Goal: Find specific page/section: Find specific page/section

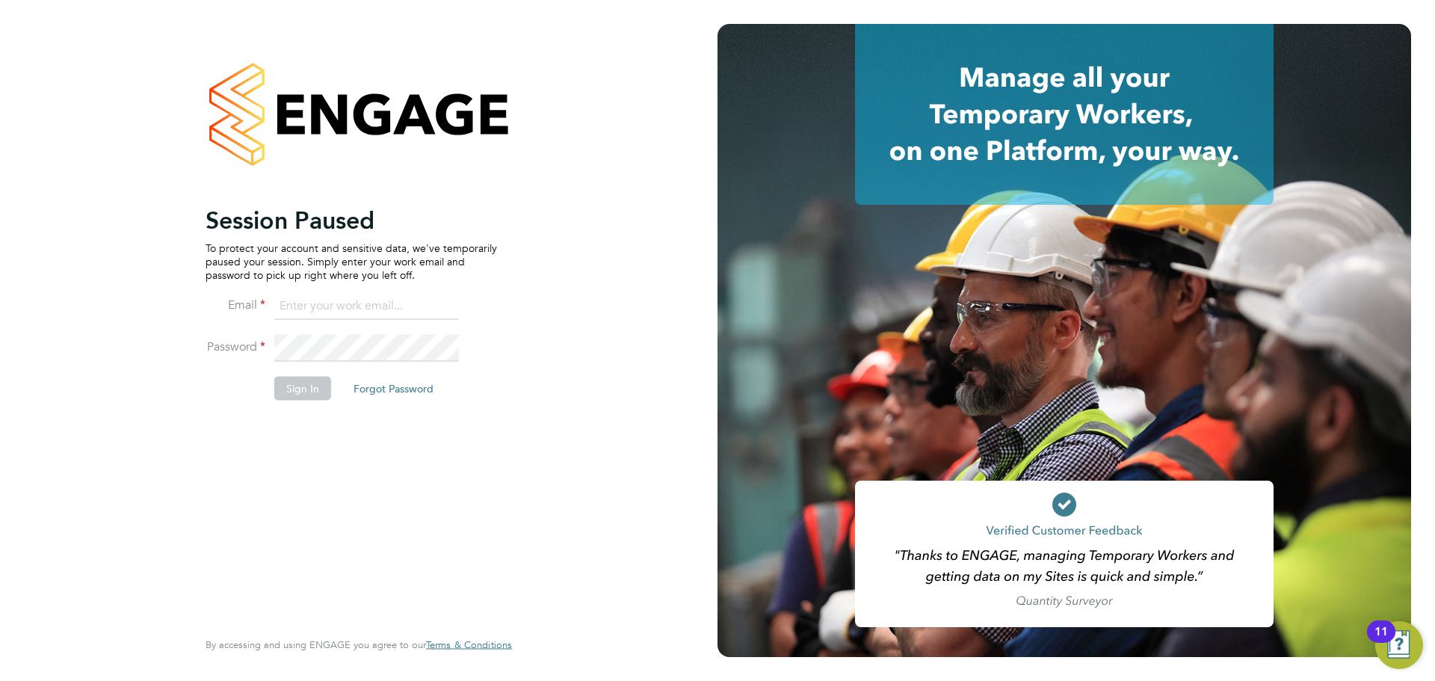
type input "[PERSON_NAME][EMAIL_ADDRESS][DOMAIN_NAME]"
click at [300, 391] on button "Sign In" at bounding box center [302, 388] width 57 height 24
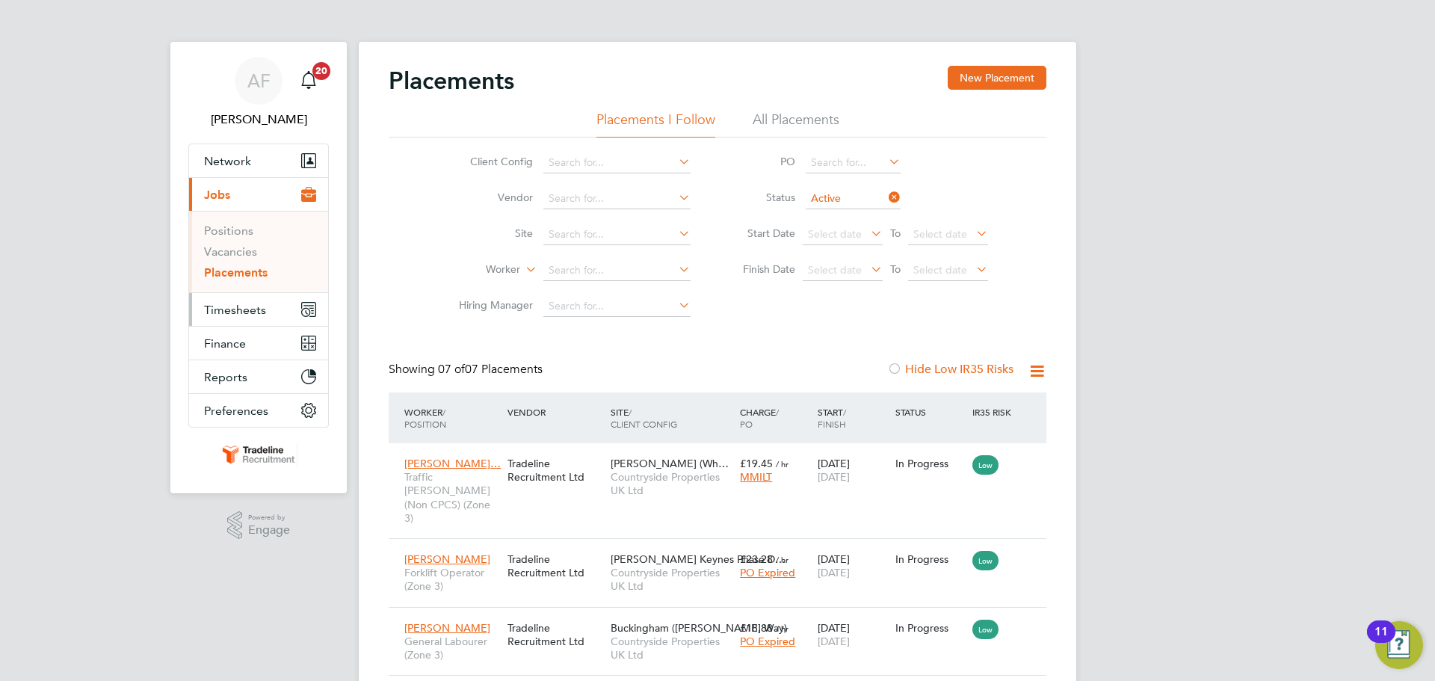
click at [232, 310] on span "Timesheets" at bounding box center [235, 310] width 62 height 14
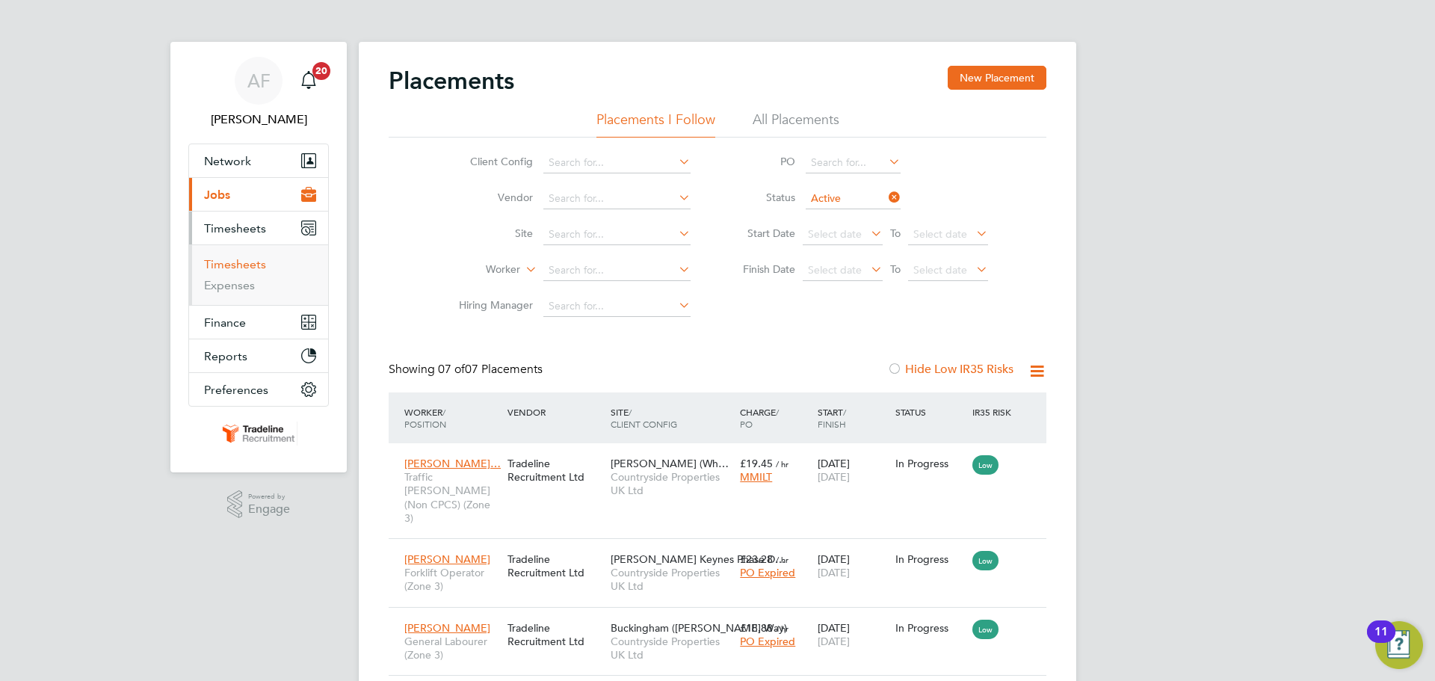
click at [234, 268] on link "Timesheets" at bounding box center [235, 264] width 62 height 14
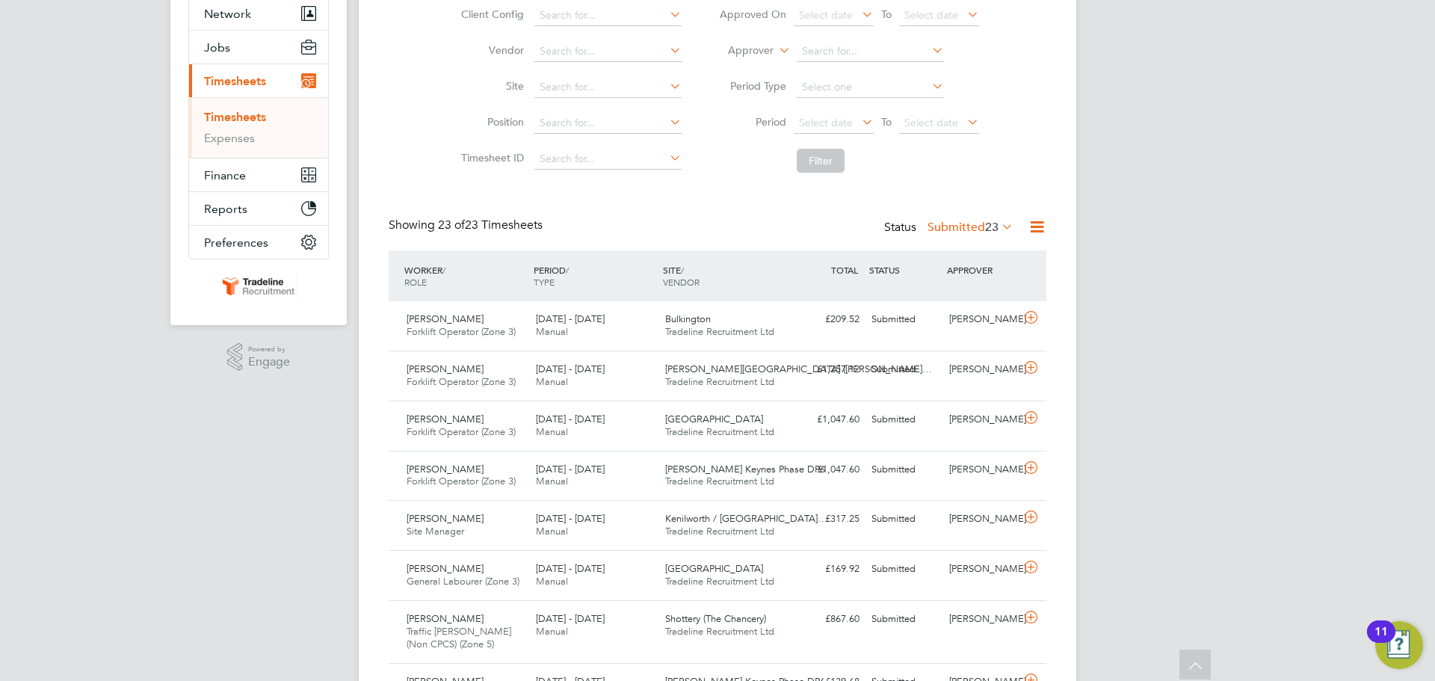
scroll to position [75, 0]
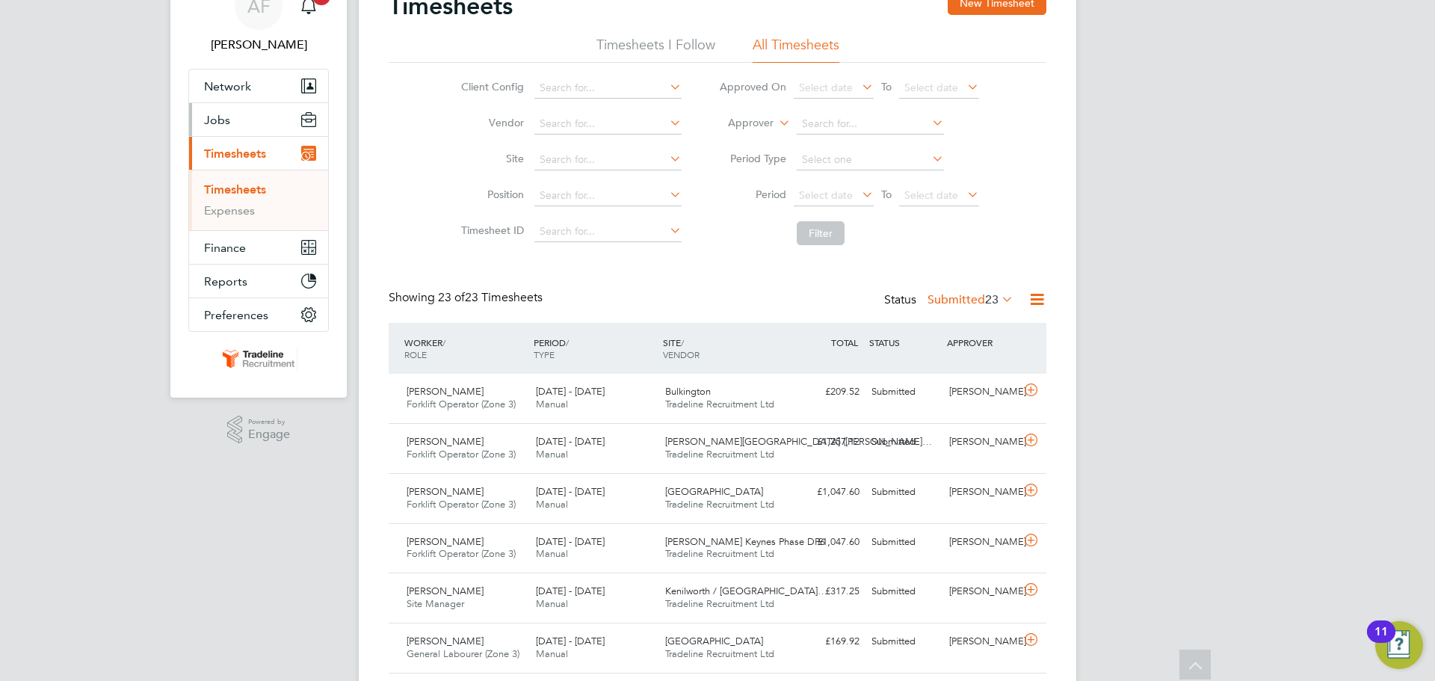
click at [235, 127] on button "Jobs" at bounding box center [258, 119] width 139 height 33
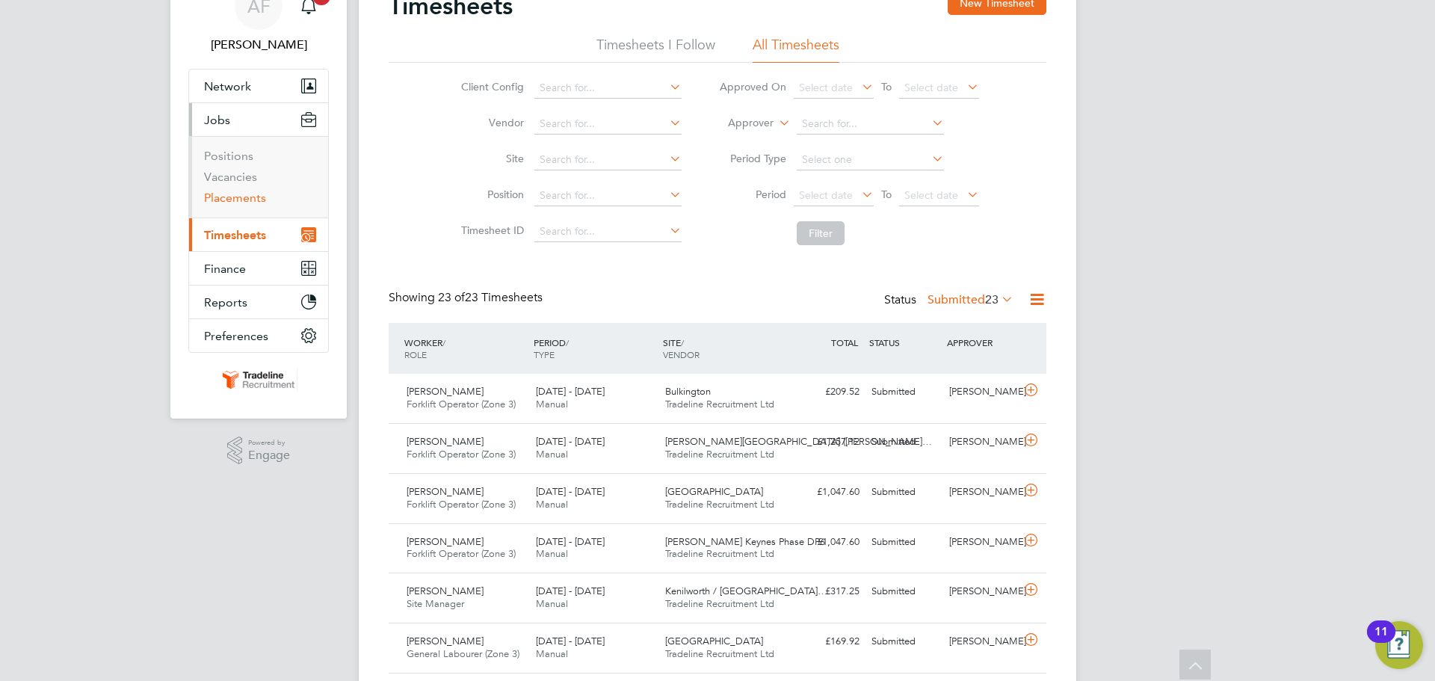
click at [242, 194] on link "Placements" at bounding box center [235, 198] width 62 height 14
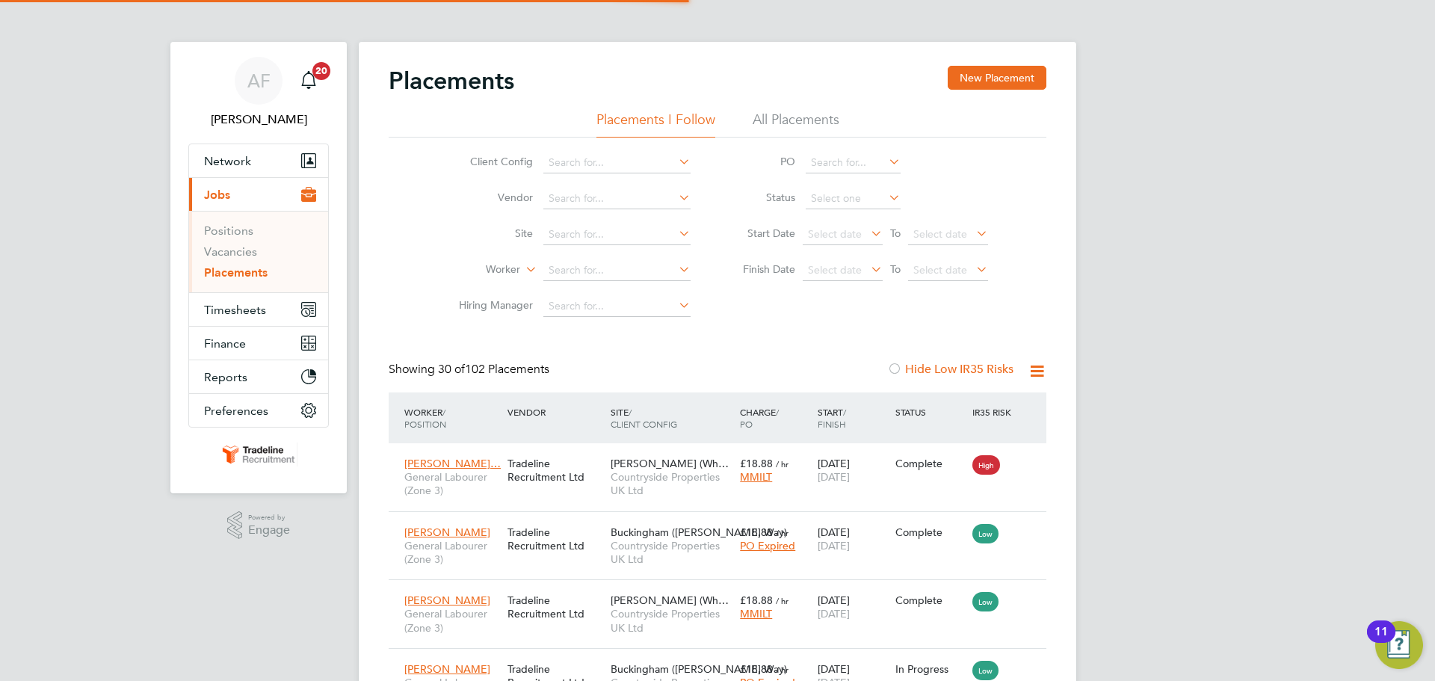
scroll to position [7, 7]
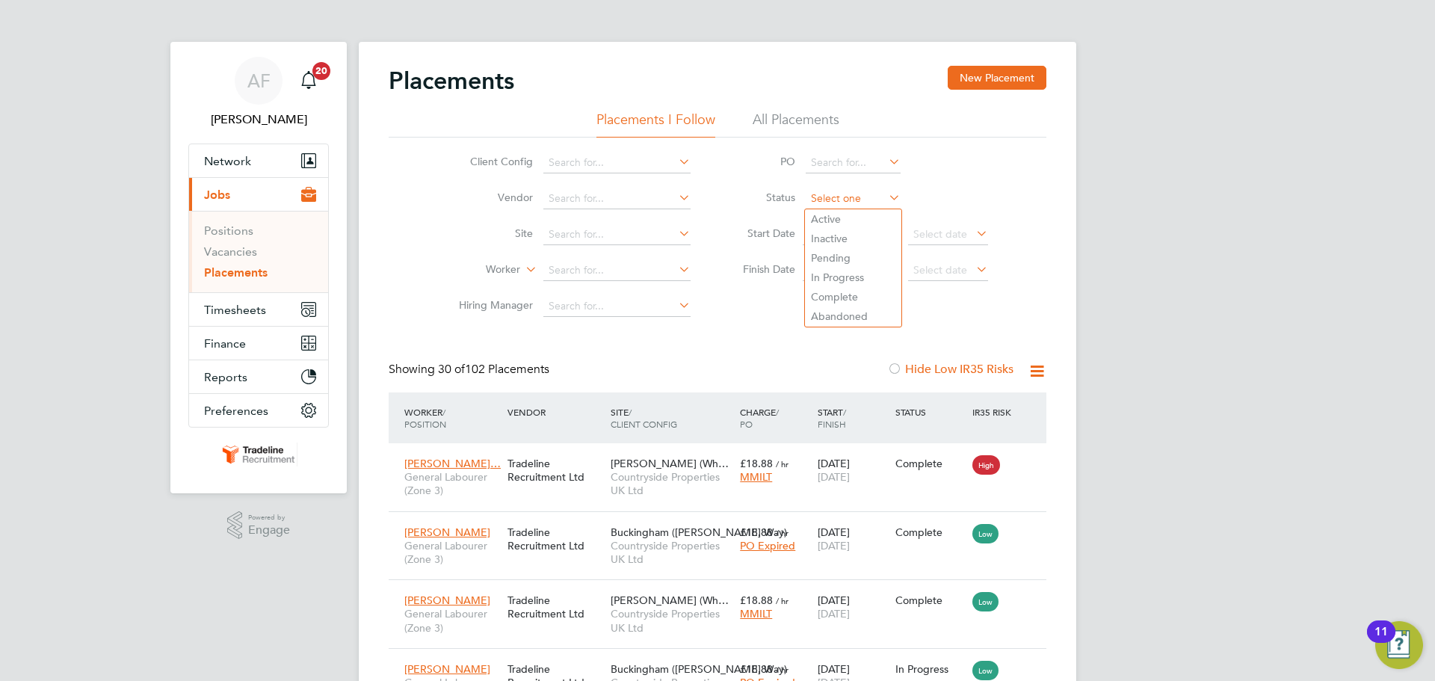
click at [846, 197] on input at bounding box center [853, 198] width 95 height 21
click at [843, 224] on li "Active" at bounding box center [853, 218] width 96 height 19
type input "Active"
